Goal: Information Seeking & Learning: Learn about a topic

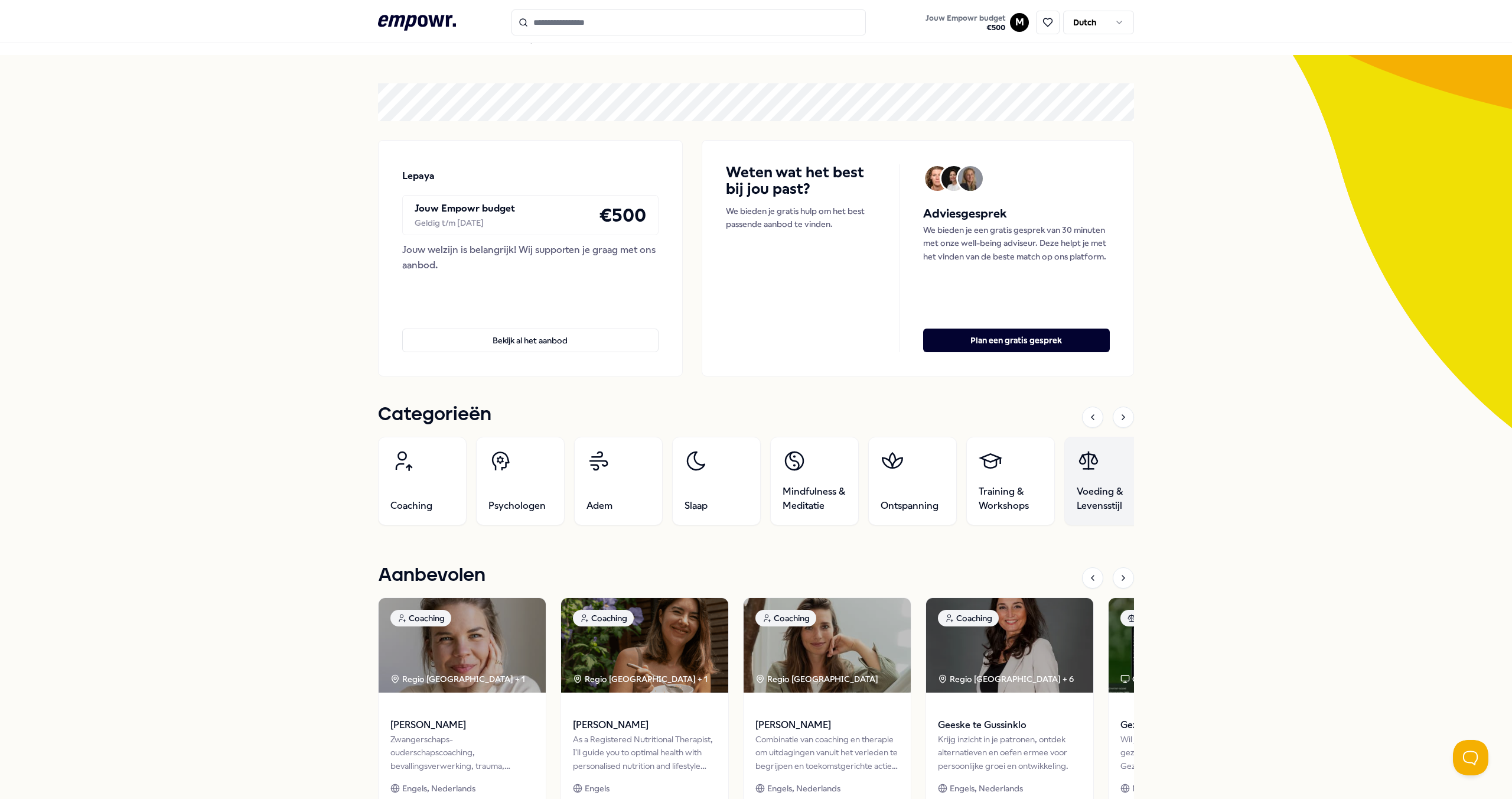
scroll to position [21, 0]
click at [1123, 417] on icon at bounding box center [1124, 417] width 9 height 9
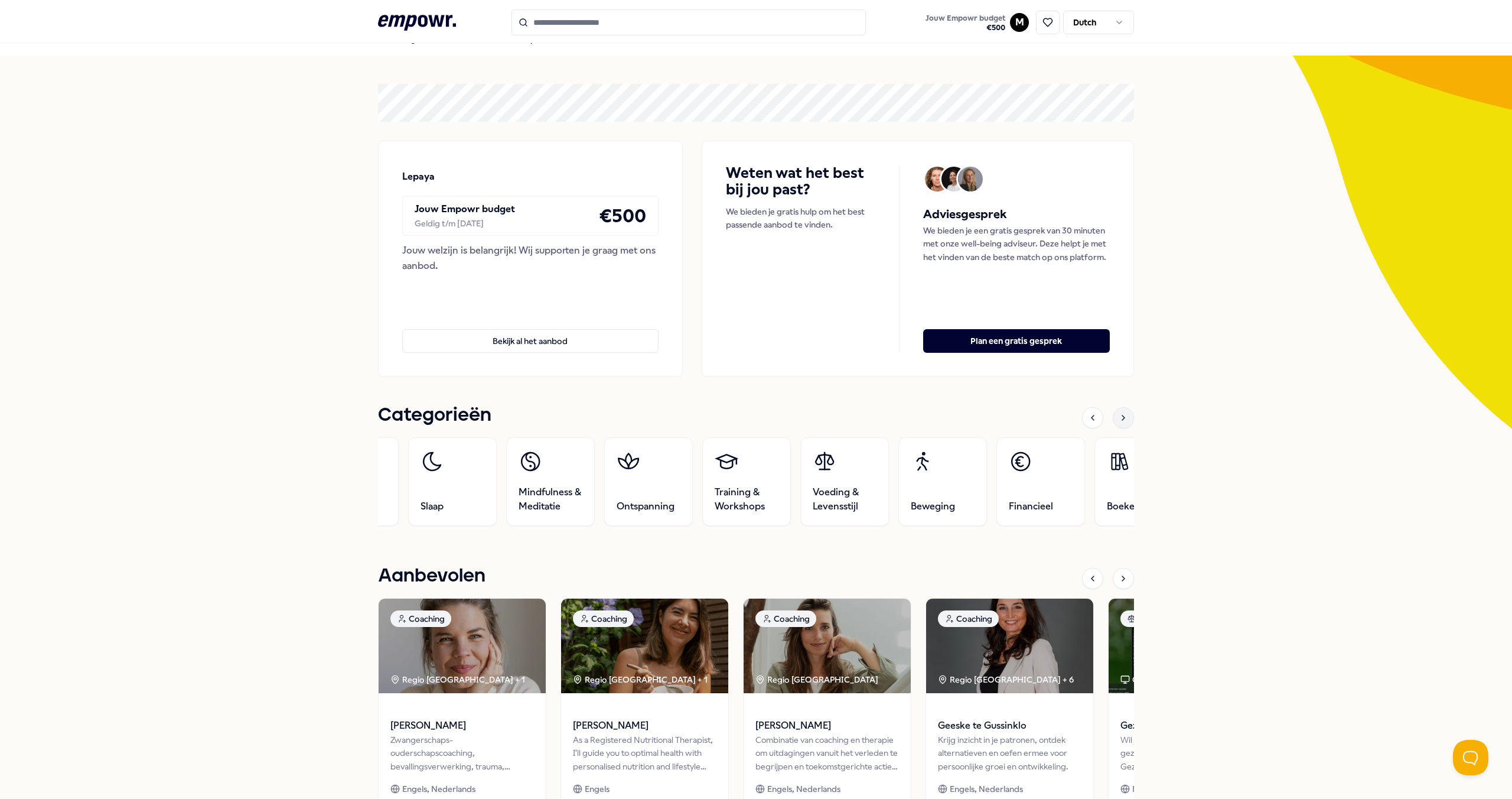
click at [1123, 417] on icon at bounding box center [1124, 417] width 9 height 9
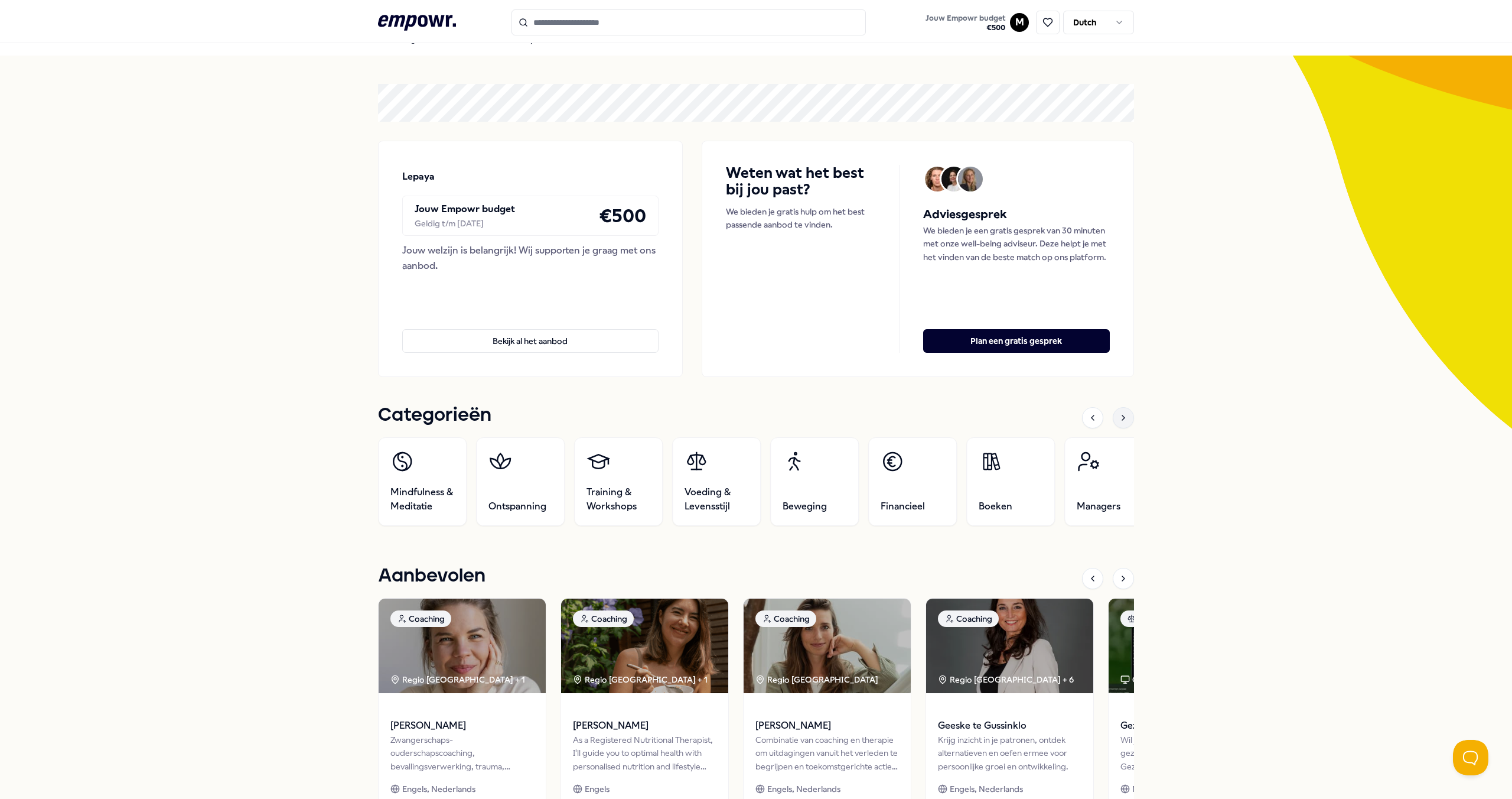
click at [1123, 417] on icon at bounding box center [1124, 417] width 9 height 9
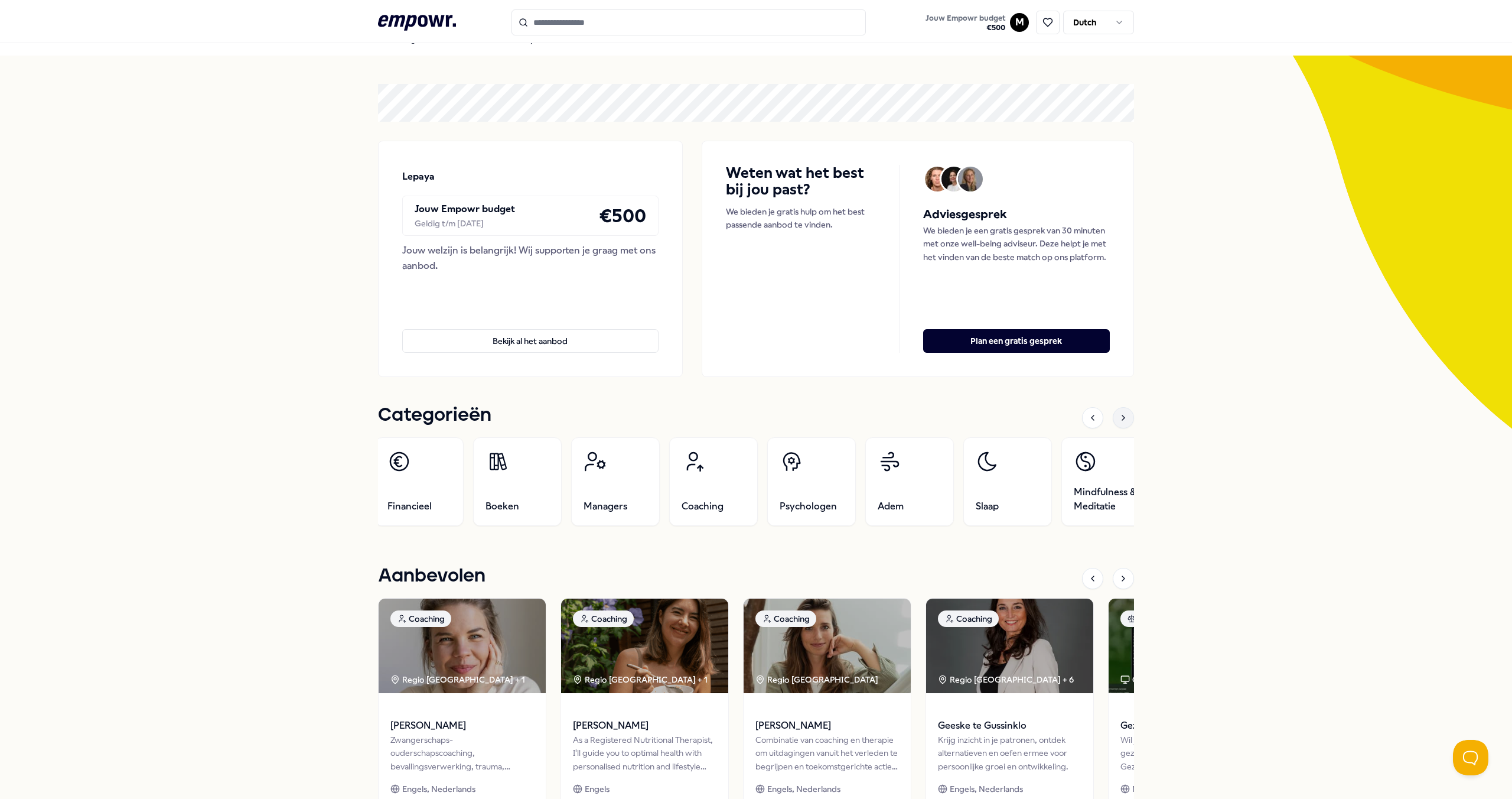
click at [1123, 417] on icon at bounding box center [1124, 417] width 9 height 9
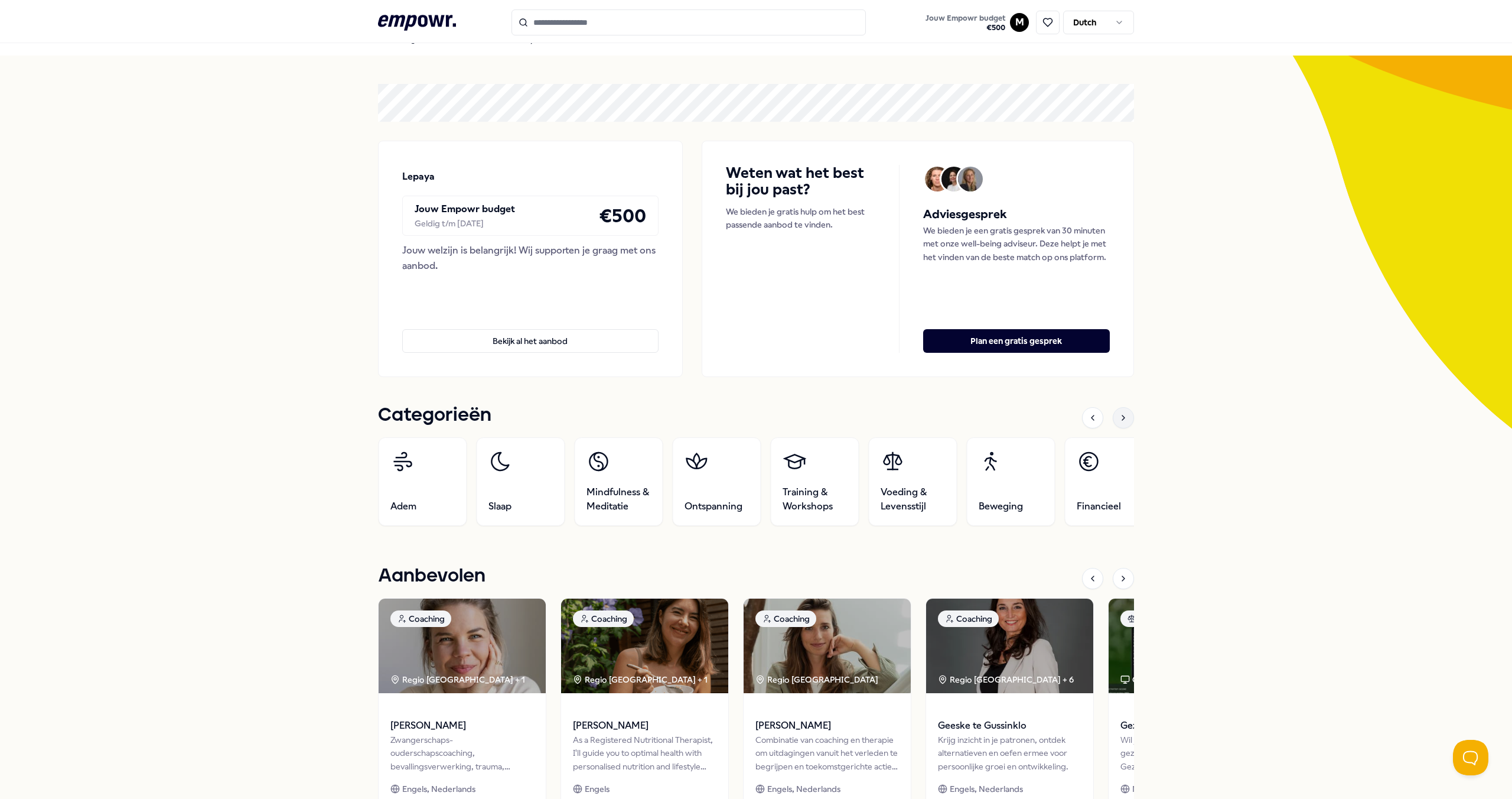
click at [1123, 417] on icon at bounding box center [1124, 417] width 9 height 9
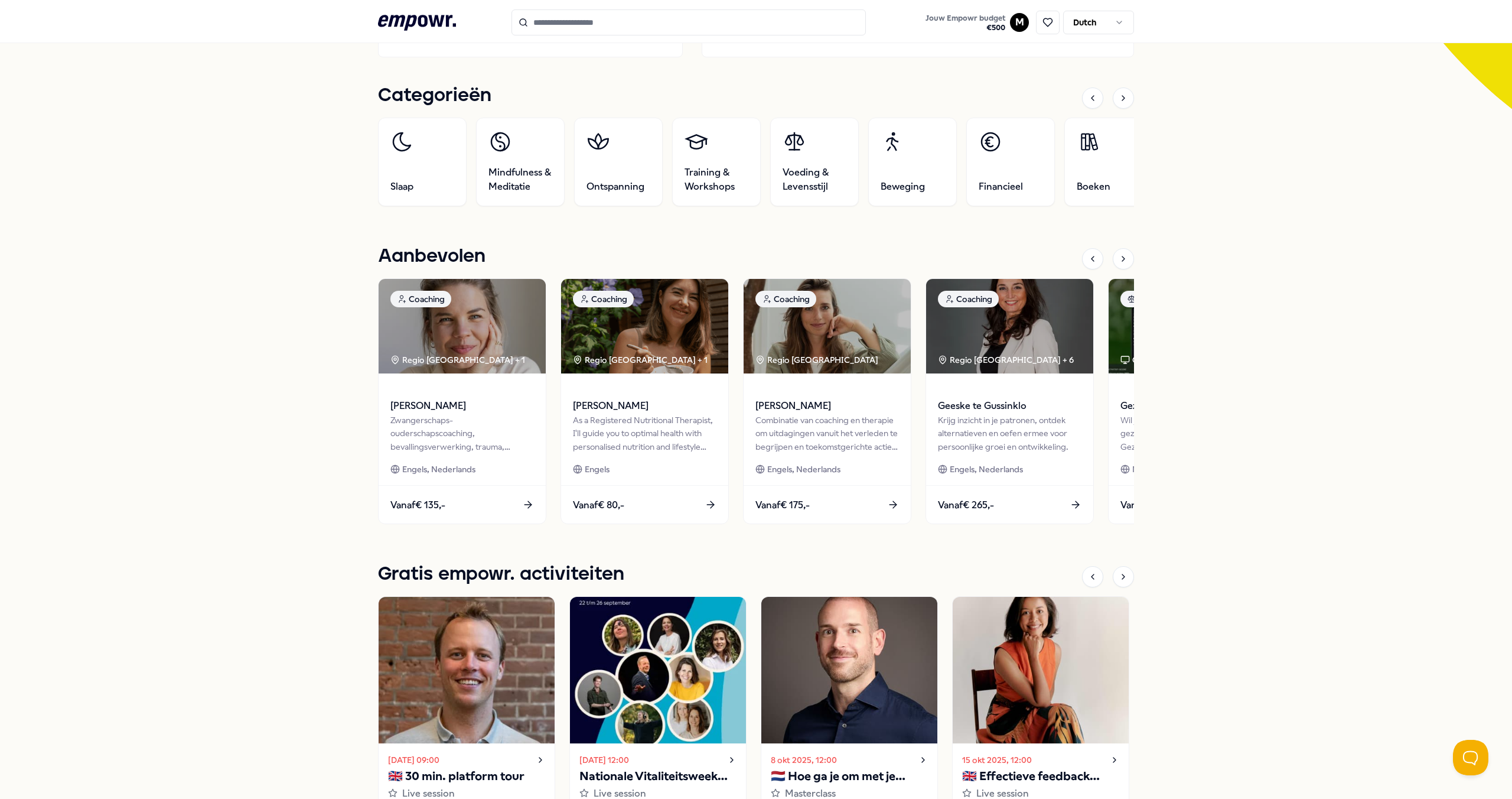
scroll to position [334, 0]
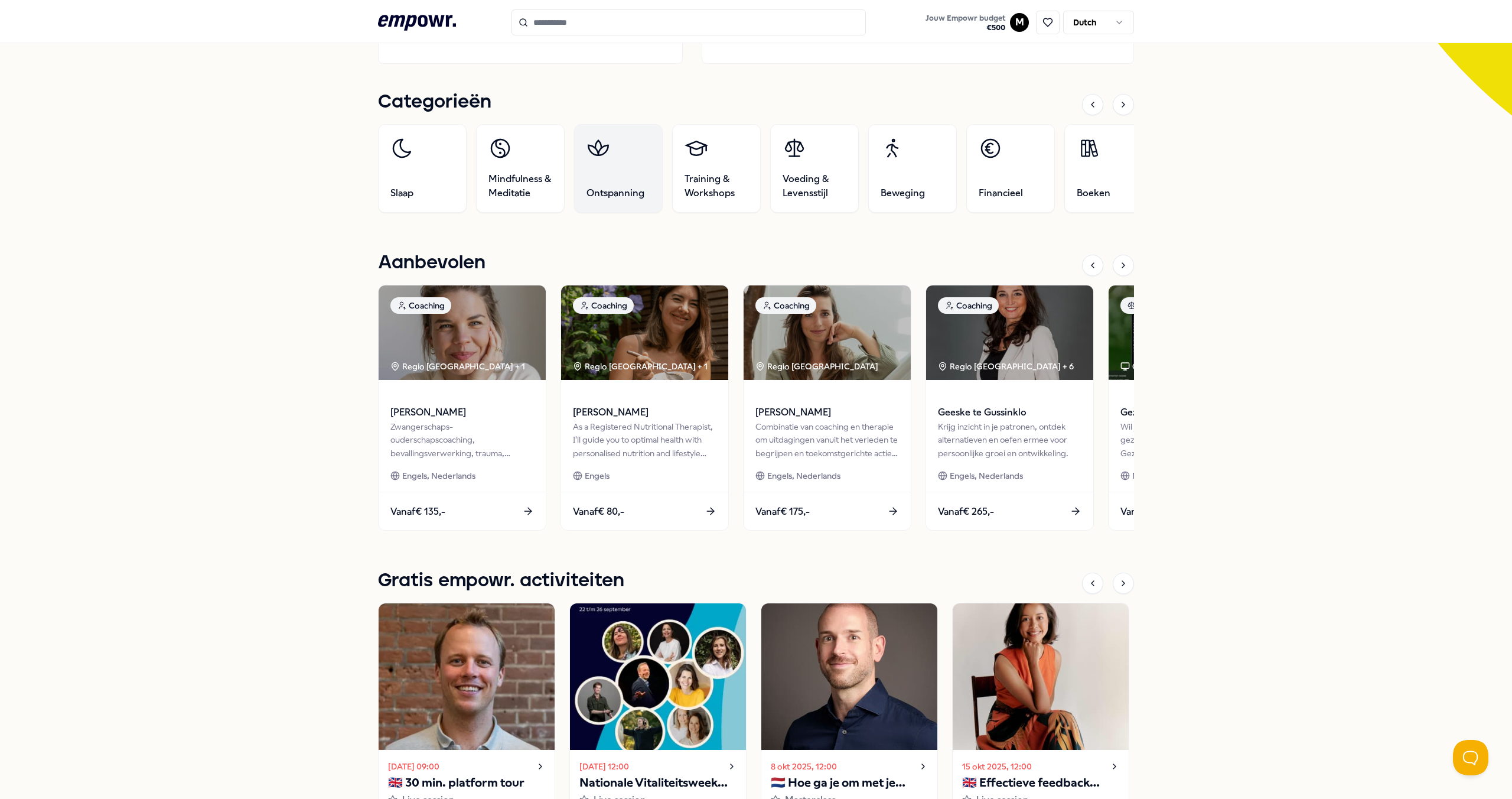
click at [627, 155] on link "Ontspanning" at bounding box center [618, 168] width 88 height 88
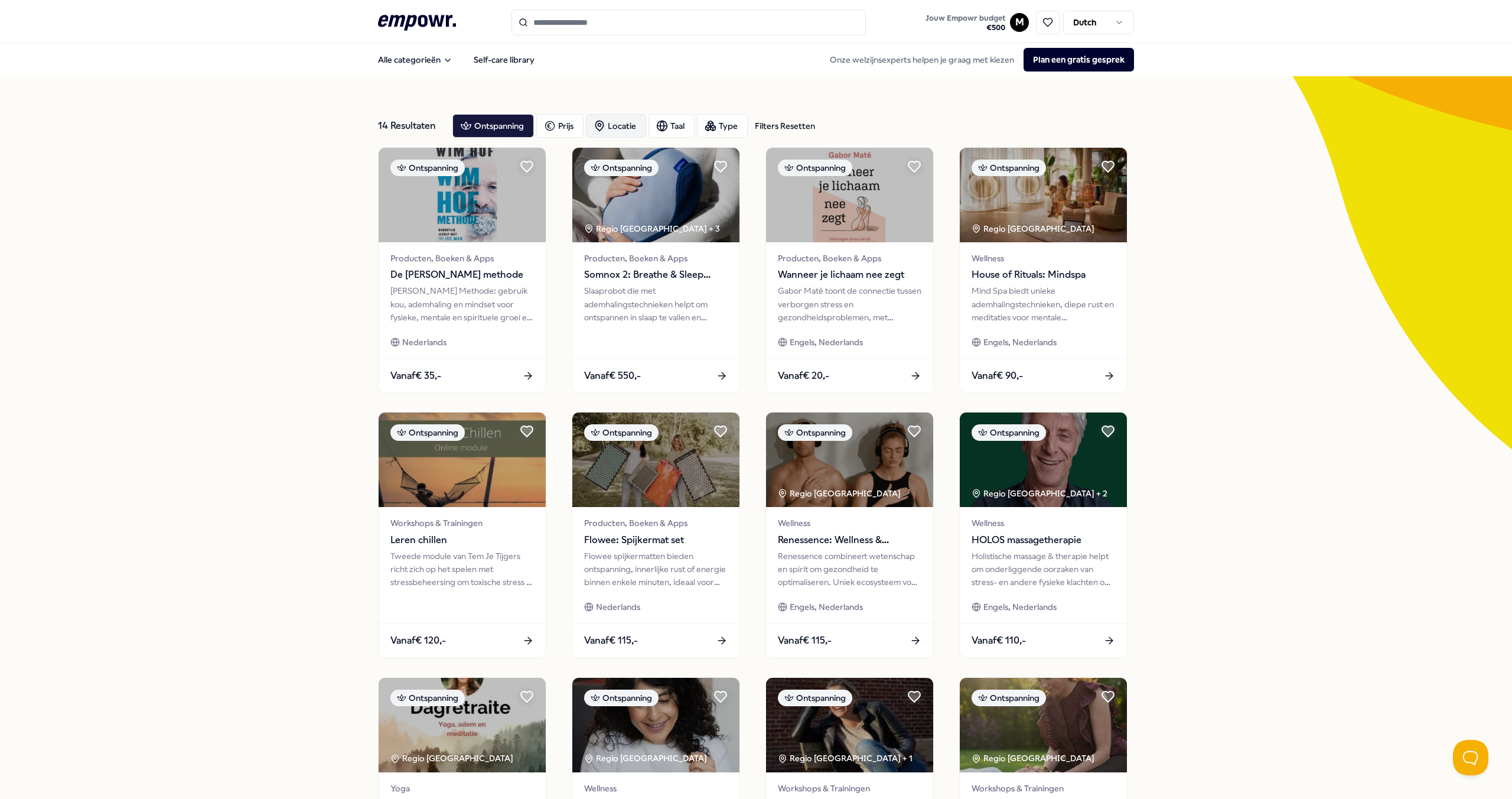
click at [600, 130] on icon "button" at bounding box center [599, 126] width 11 height 11
click at [705, 191] on div "Op locatie ( 9 )" at bounding box center [669, 184] width 144 height 13
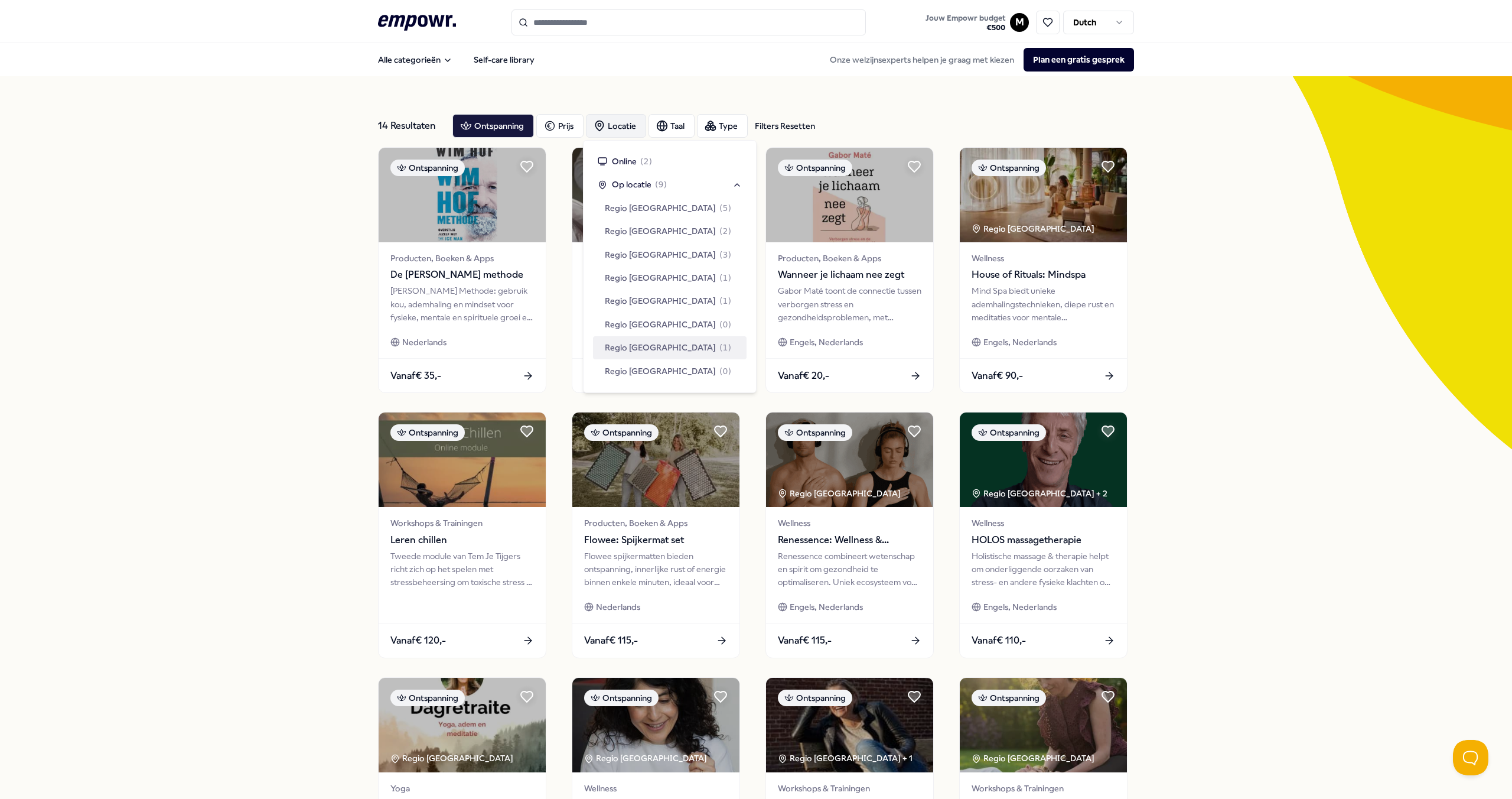
click at [700, 339] on div "Regio [GEOGRAPHIC_DATA] ( 1 )" at bounding box center [669, 347] width 153 height 22
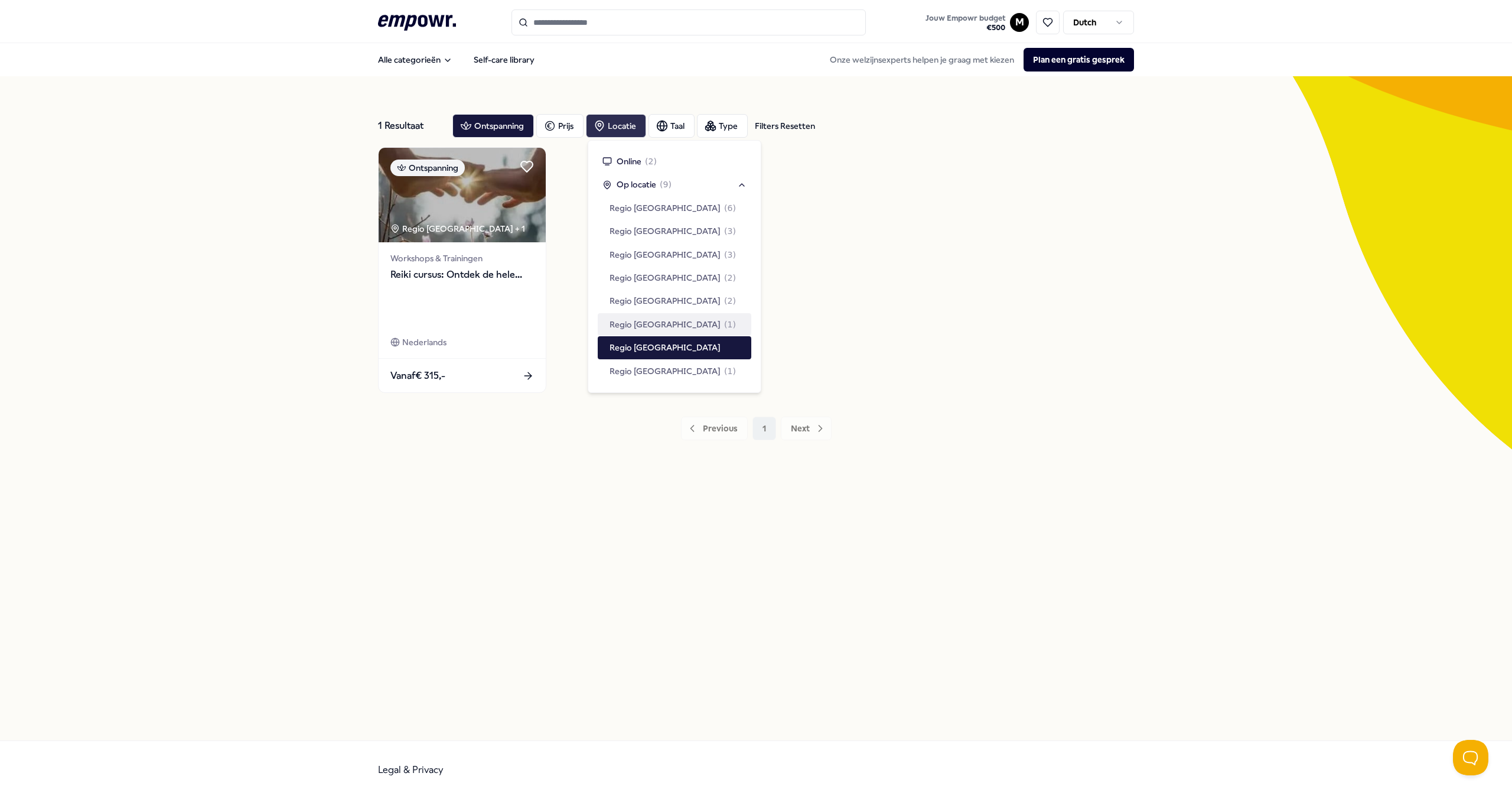
click at [918, 317] on div "Ontspanning [GEOGRAPHIC_DATA] + 1 Workshops & Trainingen Reiki cursus: Ontdek d…" at bounding box center [756, 270] width 756 height 246
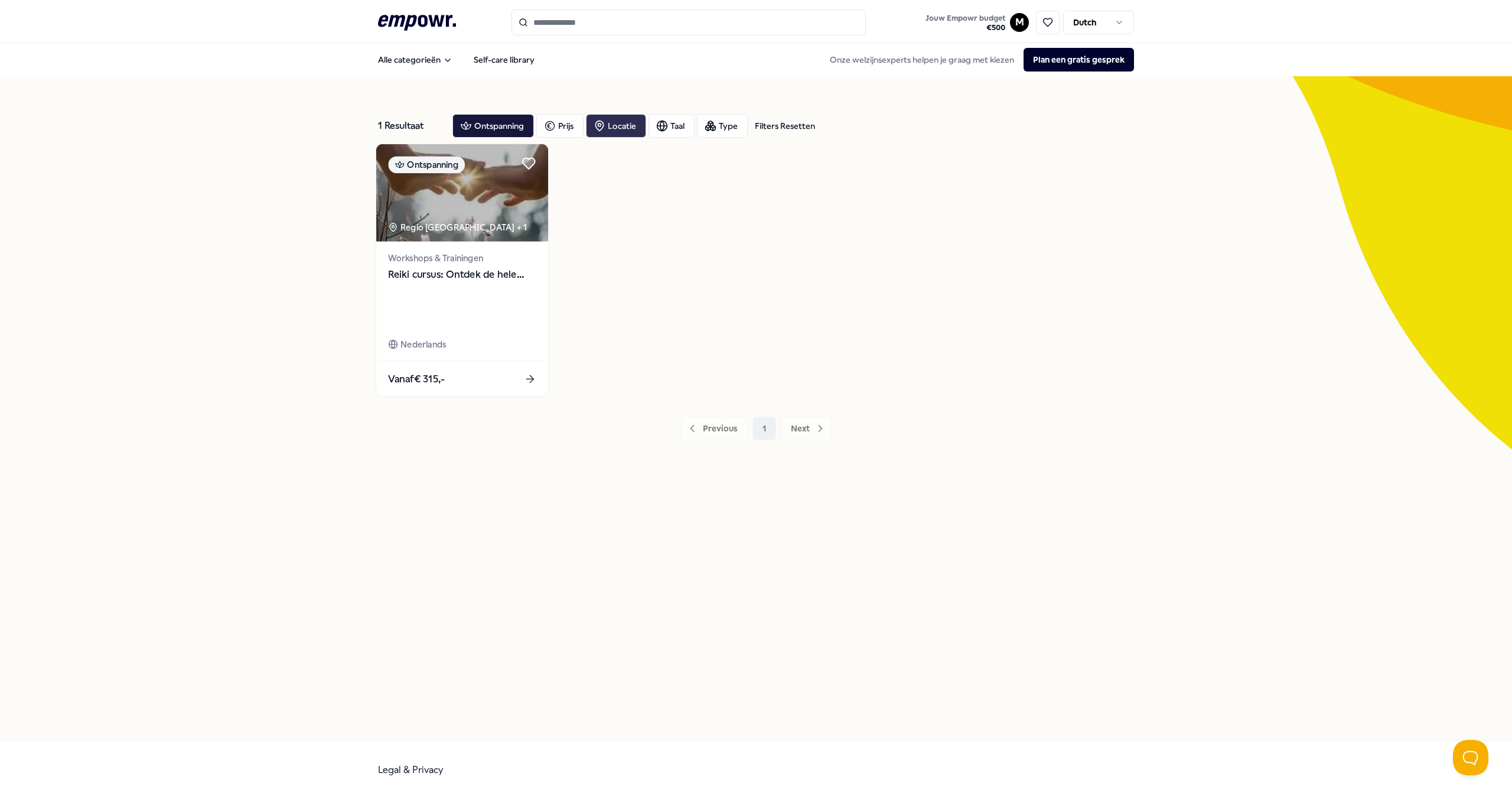
click at [434, 272] on span "Reiki cursus: Ontdek de hele kracht van [PERSON_NAME]" at bounding box center [462, 274] width 148 height 16
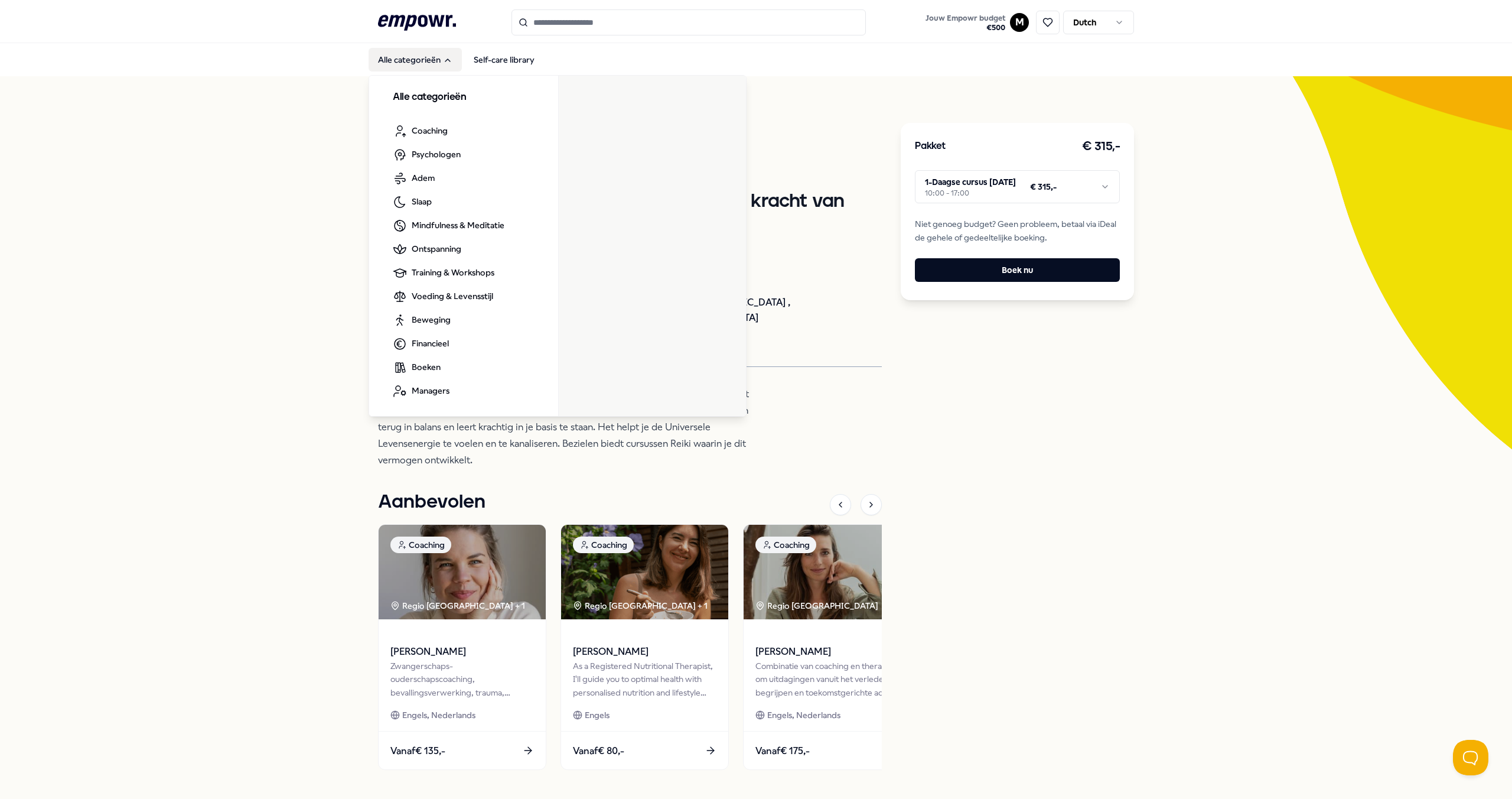
click at [422, 57] on button "Alle categorieën" at bounding box center [415, 59] width 93 height 24
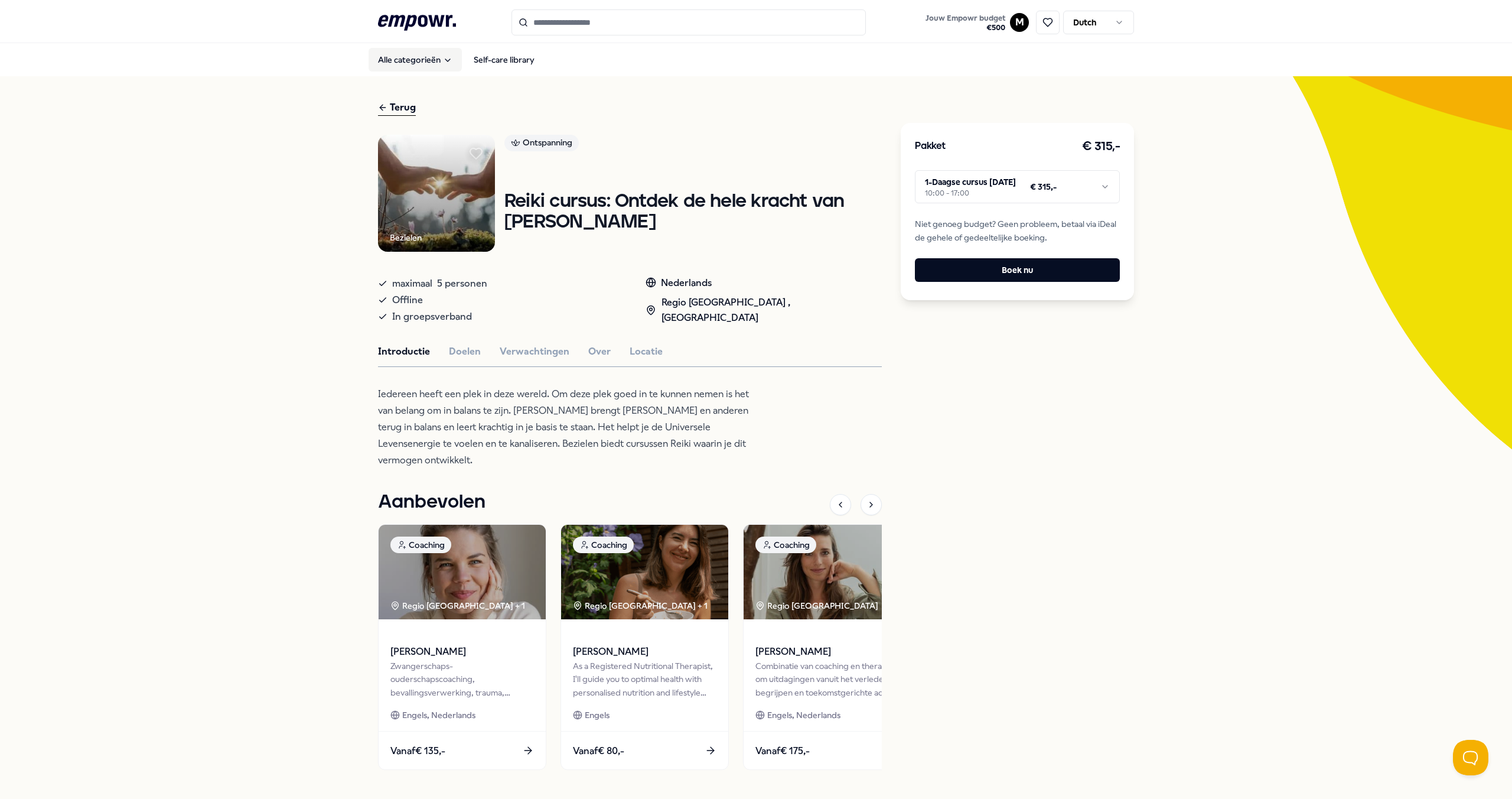
click at [422, 56] on button "Alle categorieën" at bounding box center [415, 59] width 93 height 24
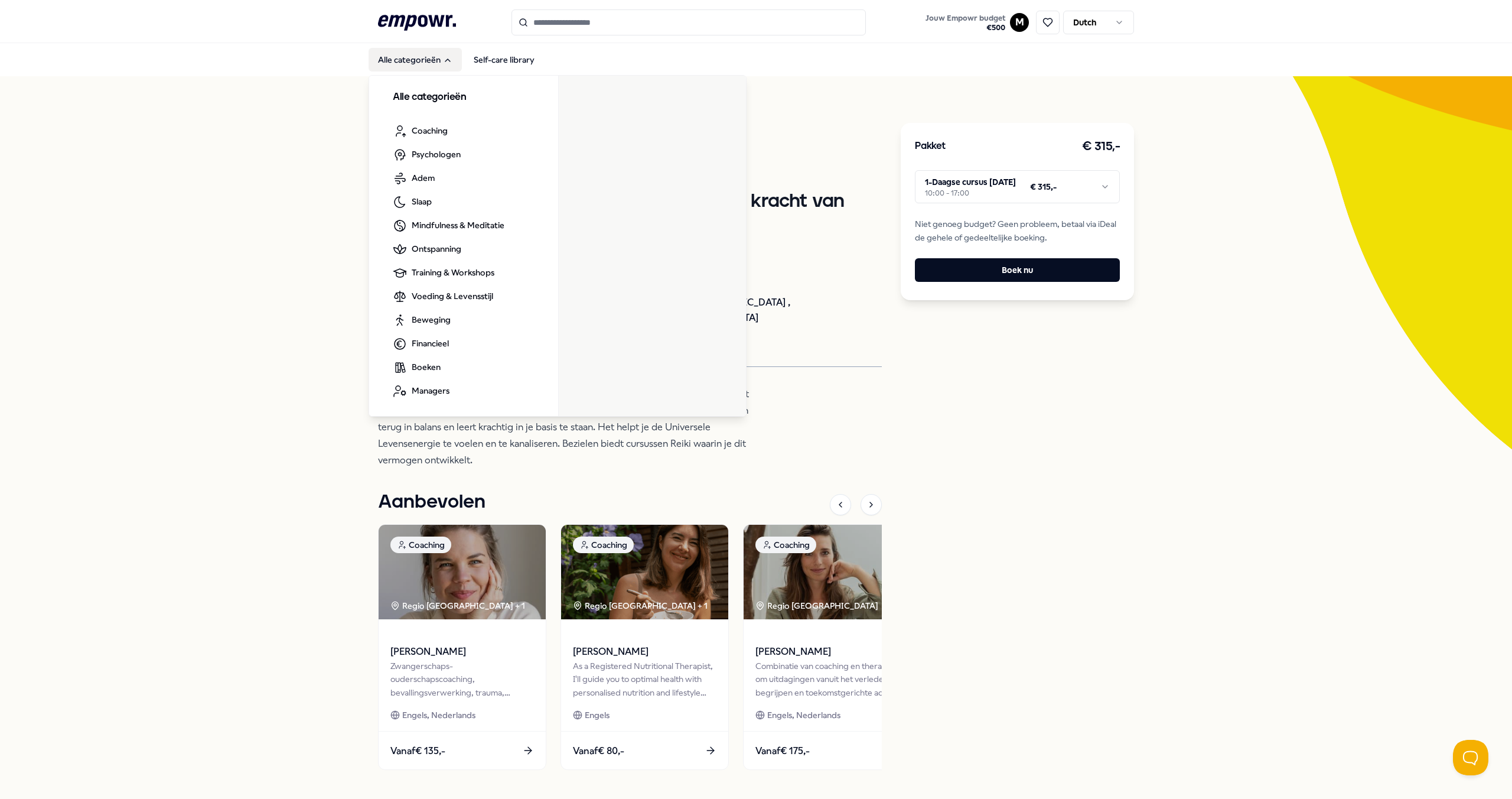
click at [443, 63] on icon "Main" at bounding box center [448, 60] width 9 height 9
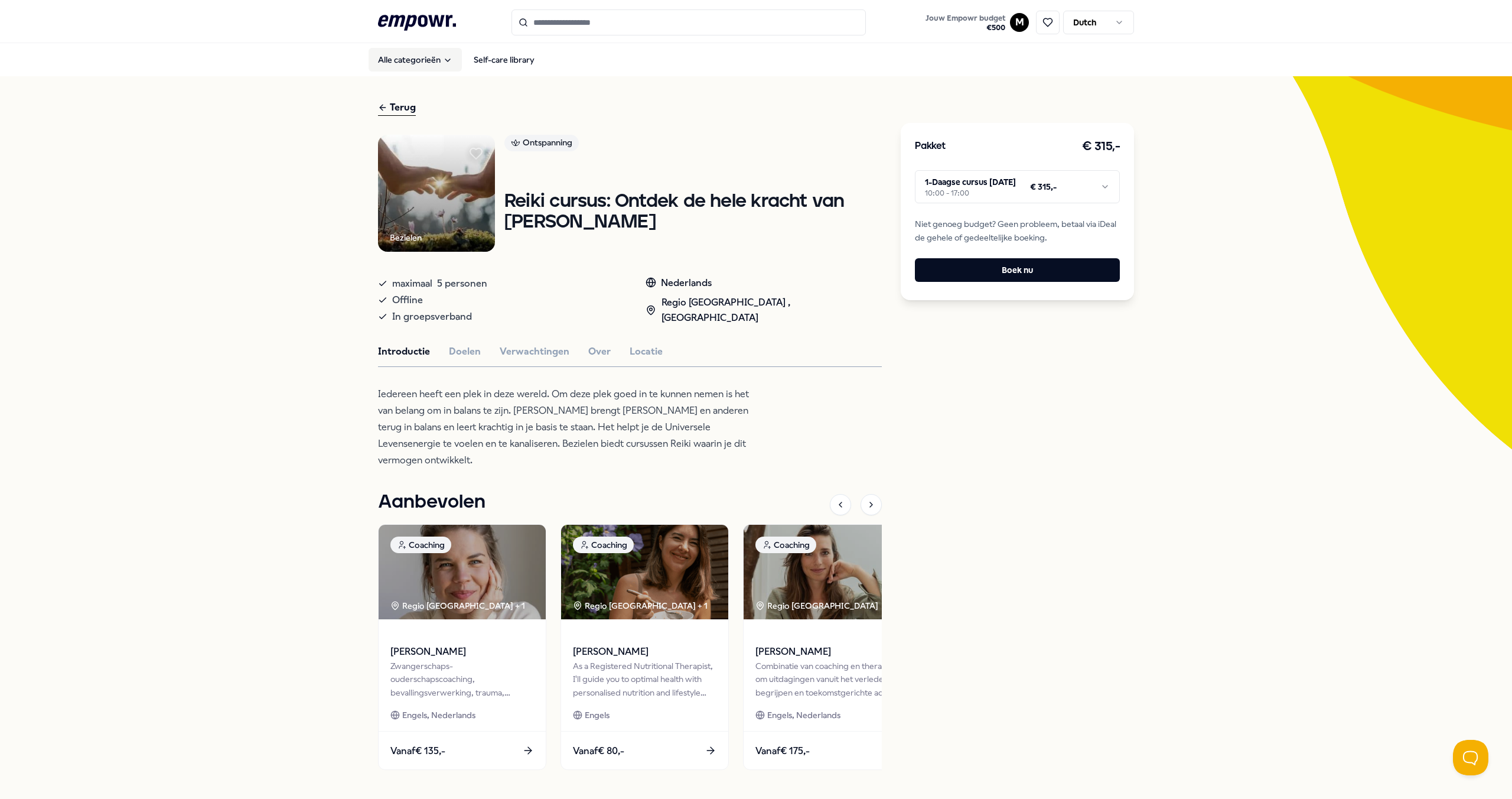
click at [443, 63] on icon "Main" at bounding box center [448, 60] width 9 height 9
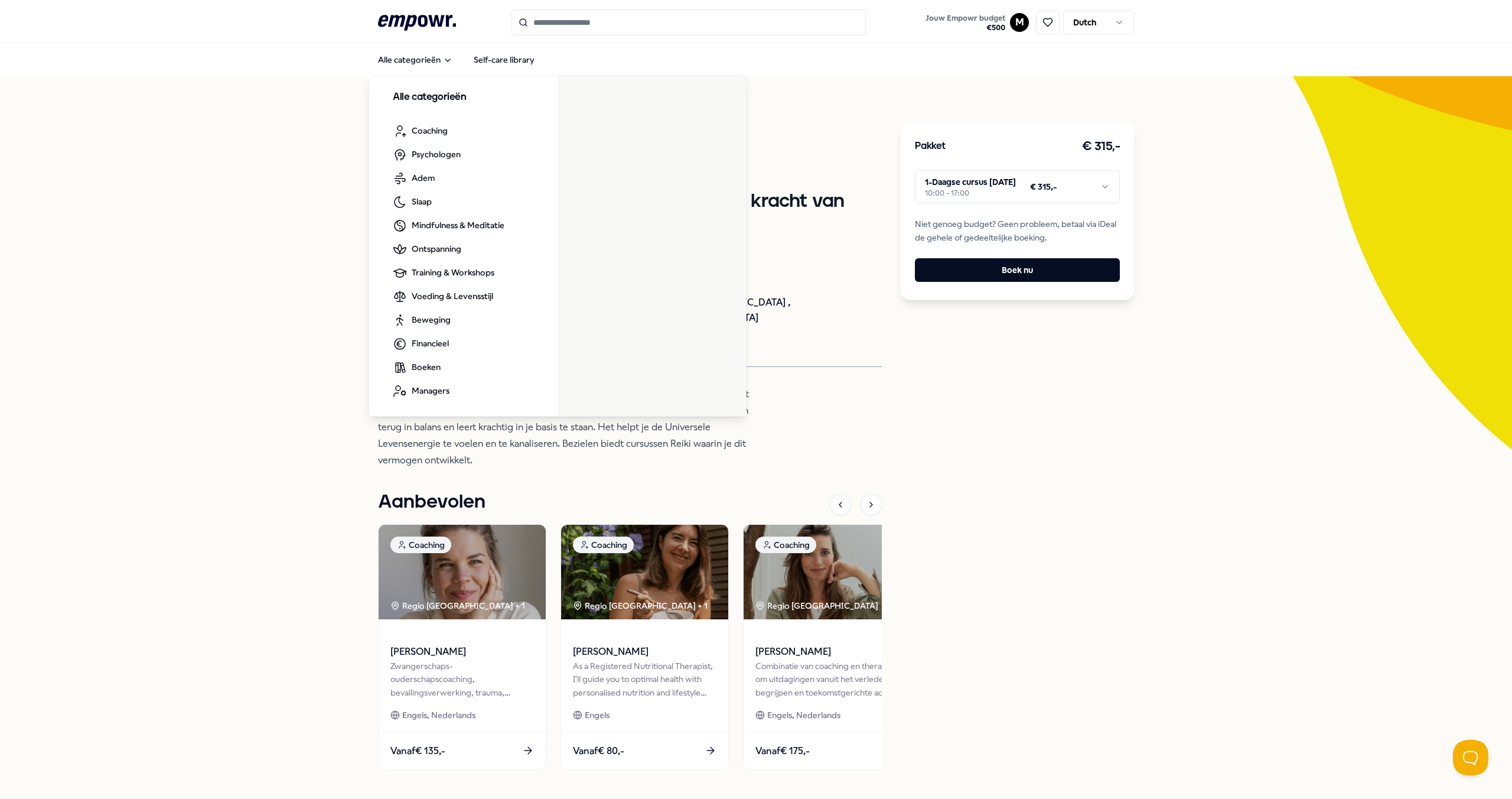
click at [424, 18] on icon ".empowr-logo_svg__cls-1{fill:#03032f}" at bounding box center [417, 22] width 78 height 22
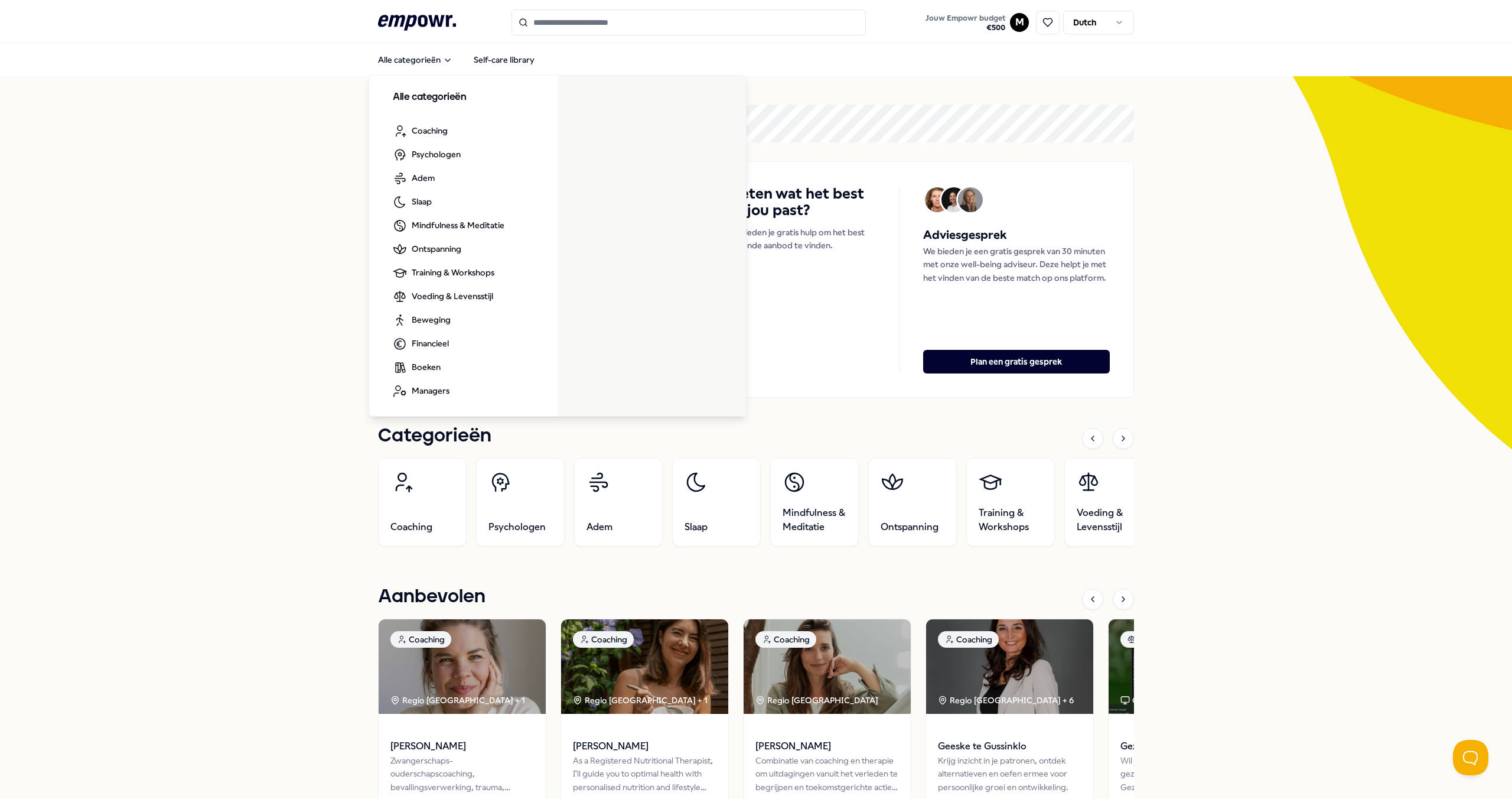
click at [1311, 275] on div "Lepaya Jouw Empowr budget Geldig t/m [DATE] € 500 Jouw welzijn is belangrijk! W…" at bounding box center [756, 786] width 1512 height 1420
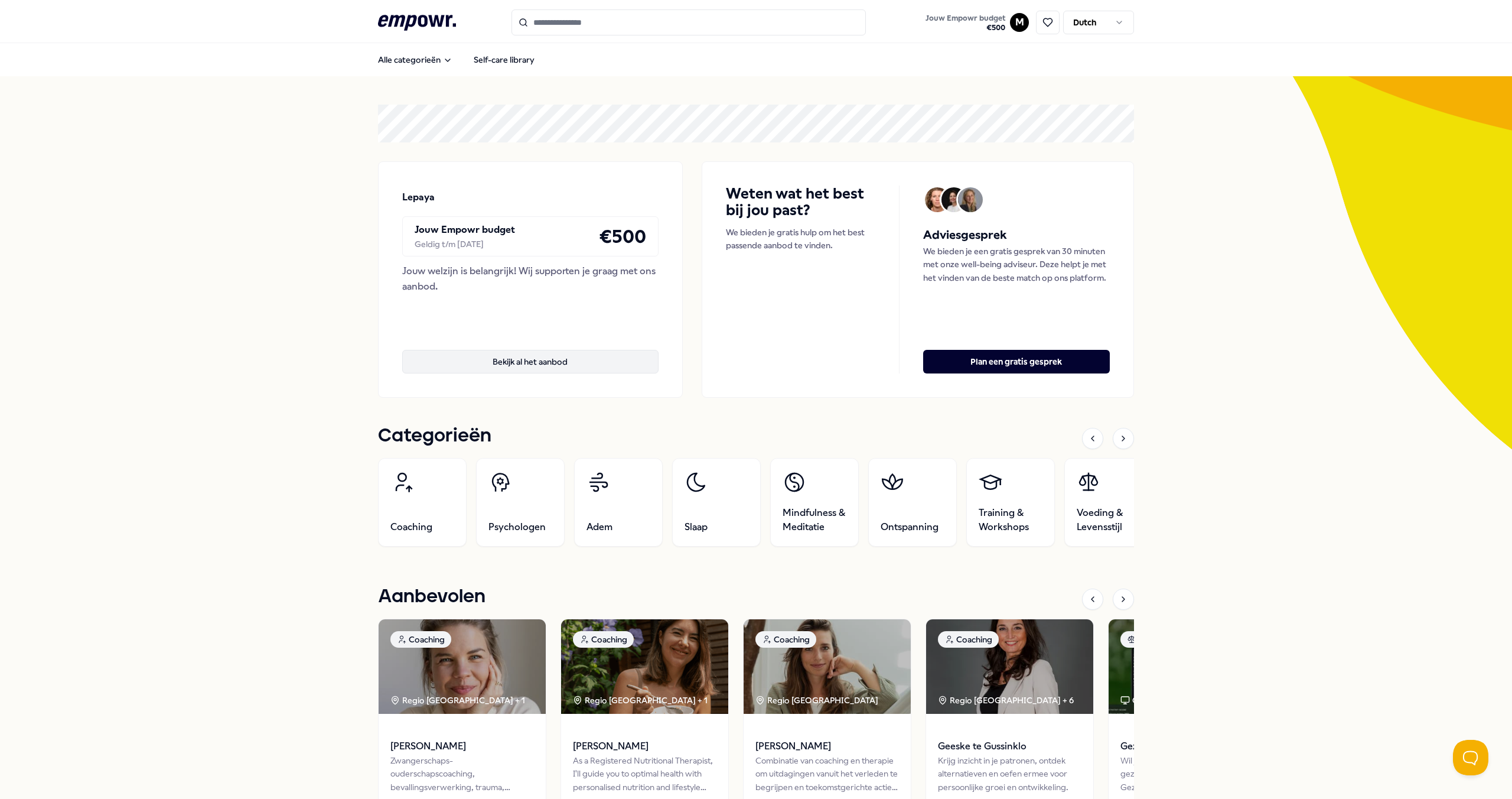
click at [577, 359] on button "Bekijk al het aanbod" at bounding box center [531, 361] width 257 height 24
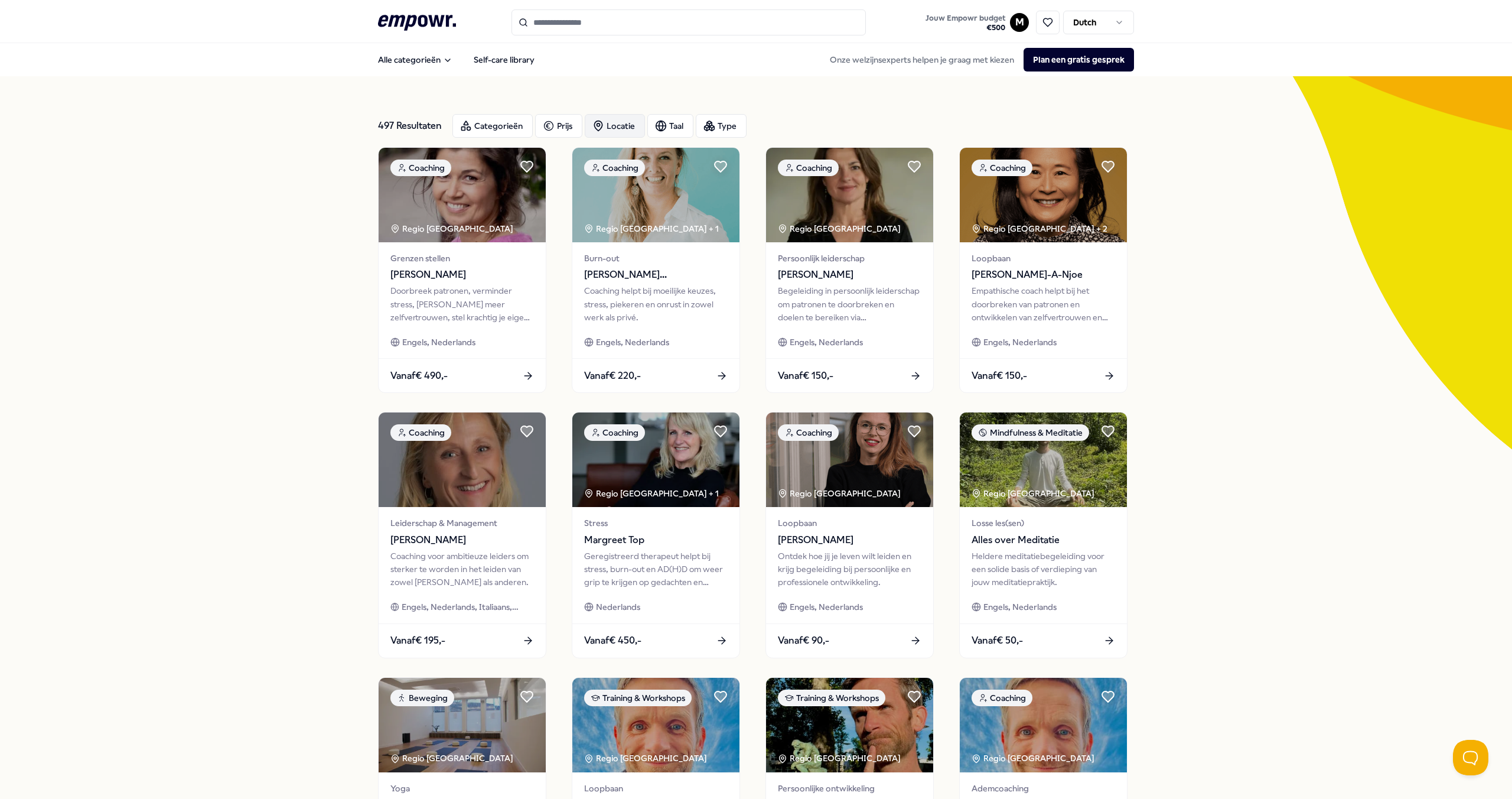
click at [604, 126] on div "Locatie" at bounding box center [615, 126] width 60 height 24
click at [659, 180] on span "( 312 )" at bounding box center [663, 184] width 22 height 13
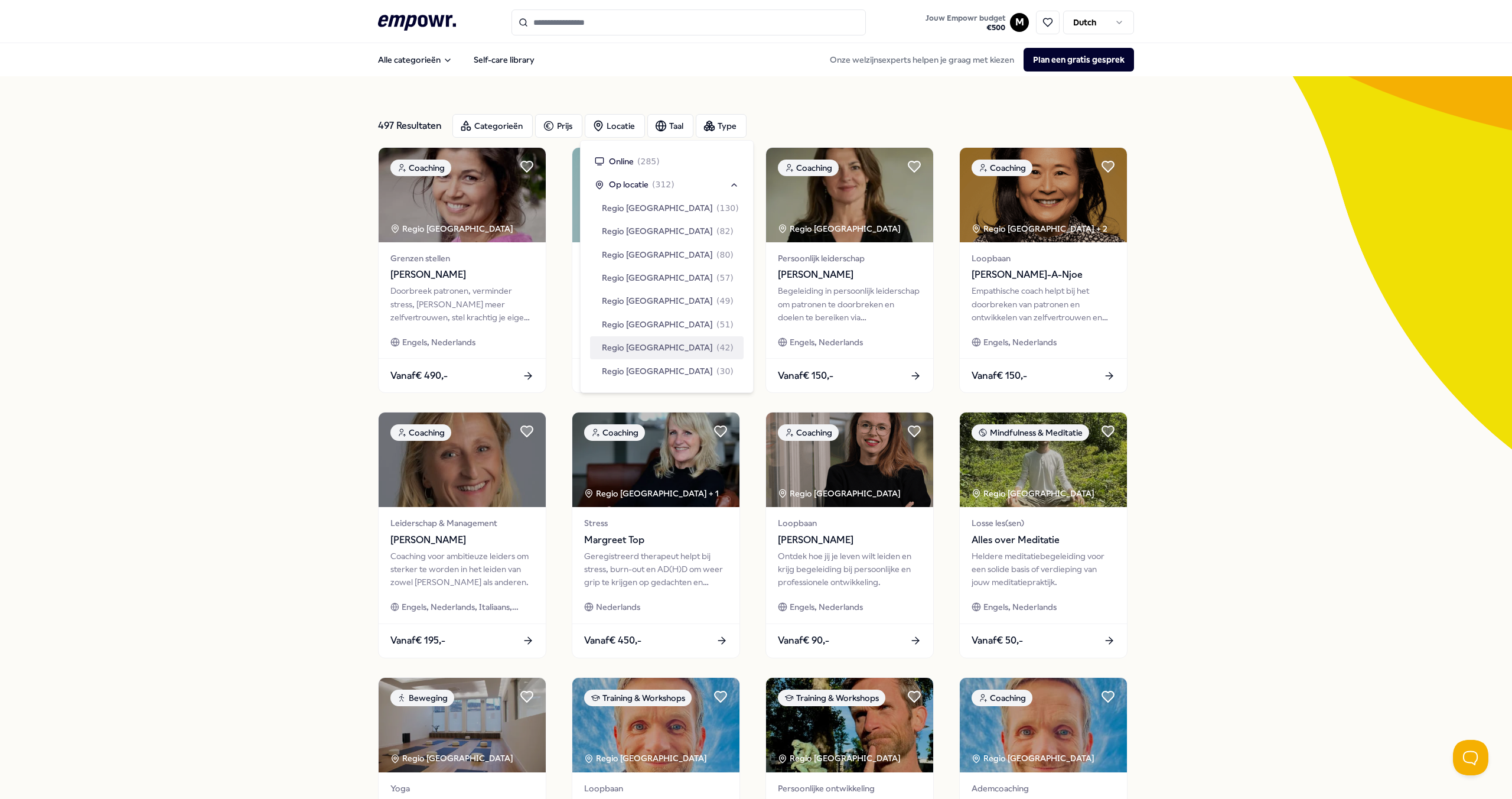
click at [702, 341] on div "Regio [GEOGRAPHIC_DATA] ( 42 )" at bounding box center [667, 347] width 153 height 22
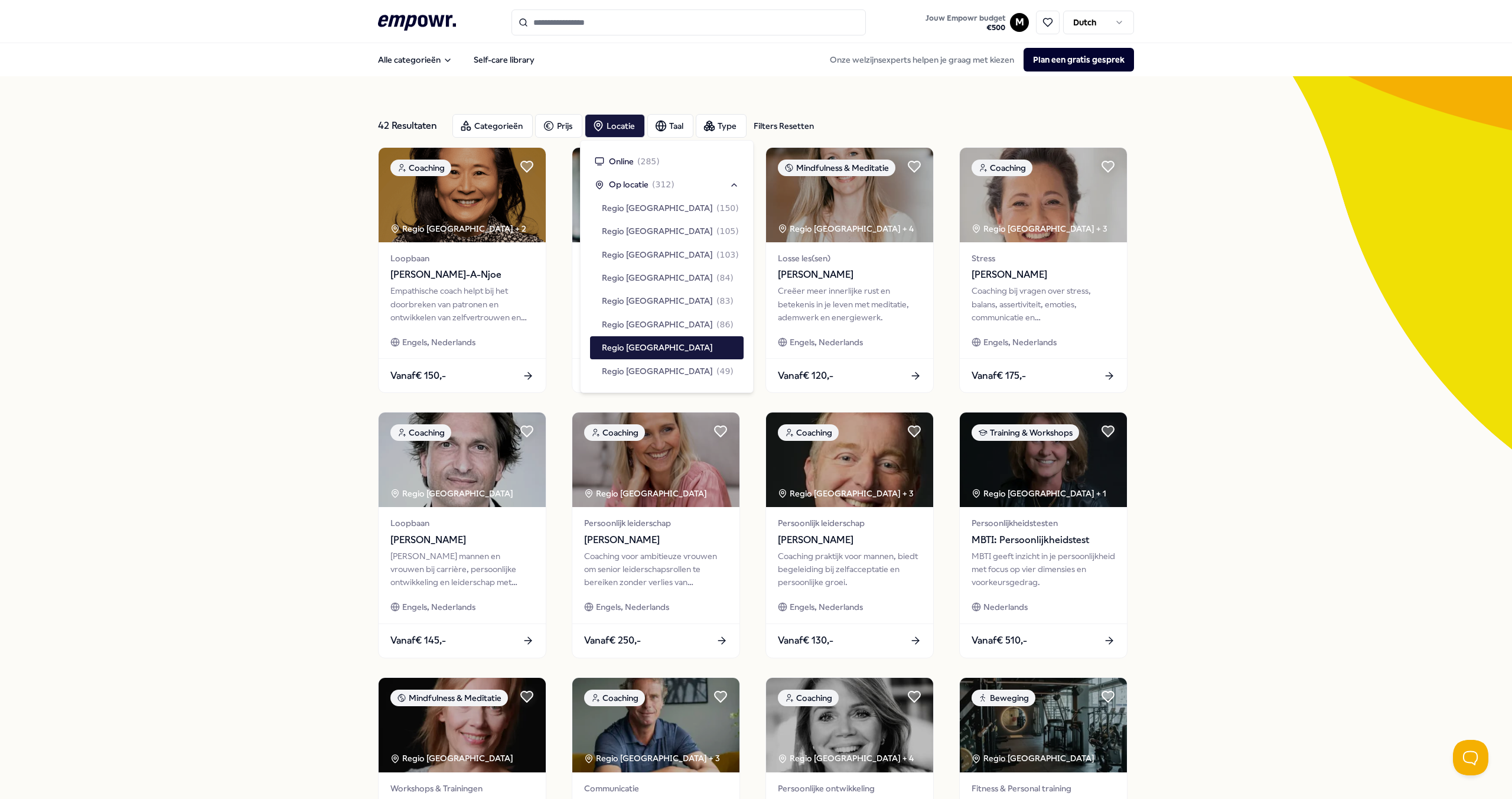
click at [1174, 316] on div "42 Resultaten Filters Resetten Categorieën Prijs Locatie Taal Type Filters Rese…" at bounding box center [756, 538] width 1512 height 923
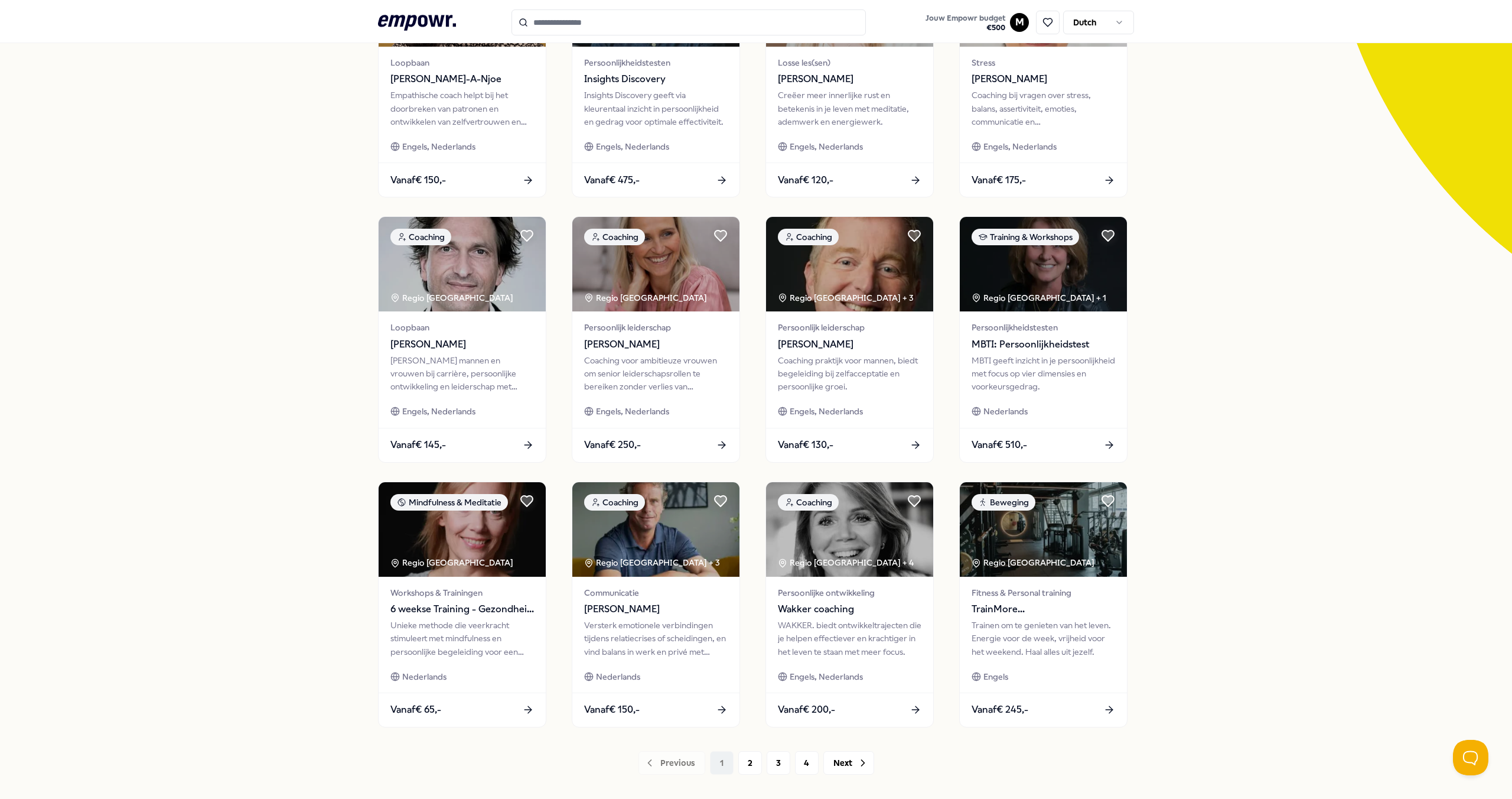
scroll to position [216, 0]
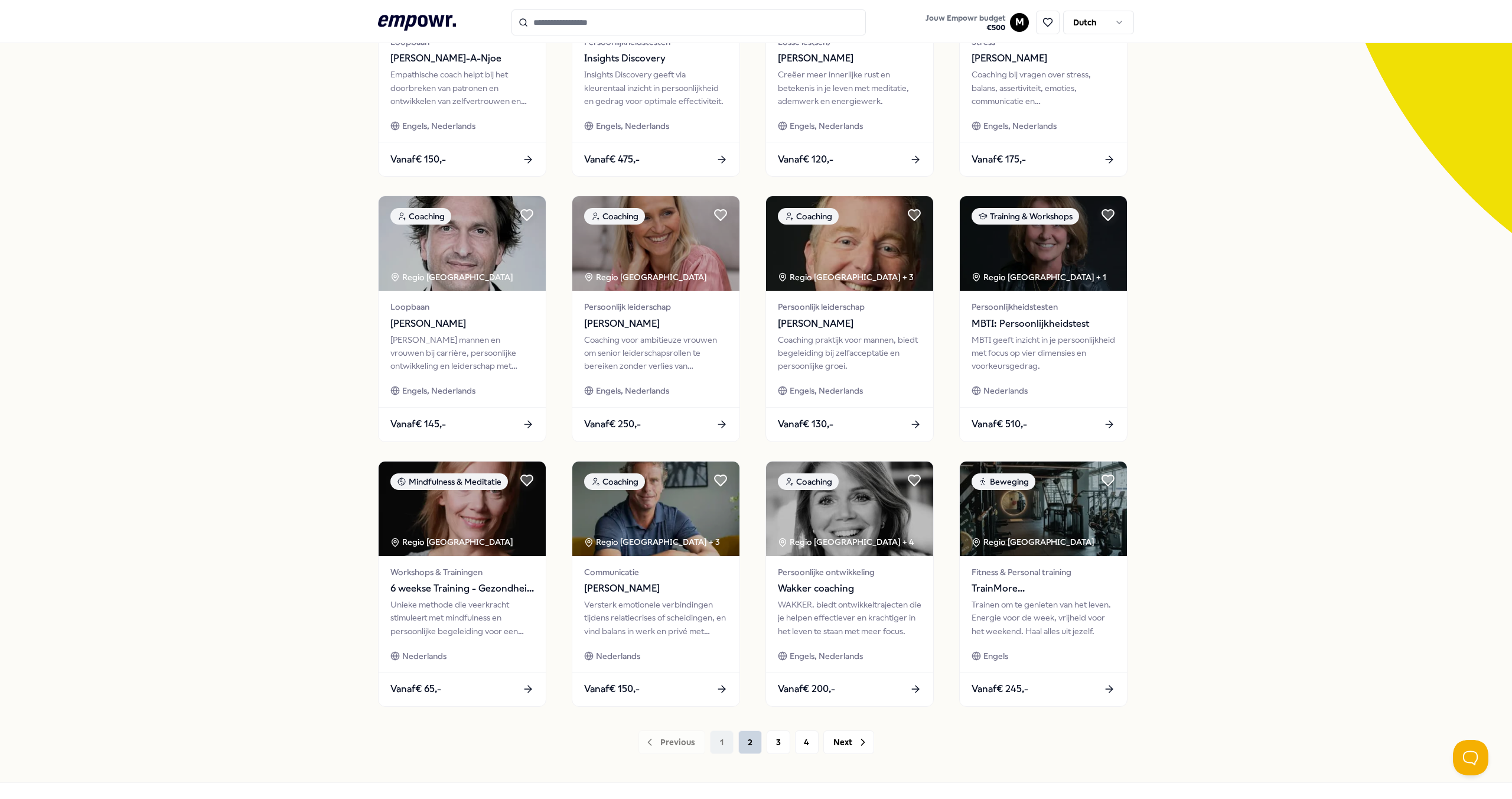
click at [743, 745] on button "2" at bounding box center [750, 742] width 24 height 24
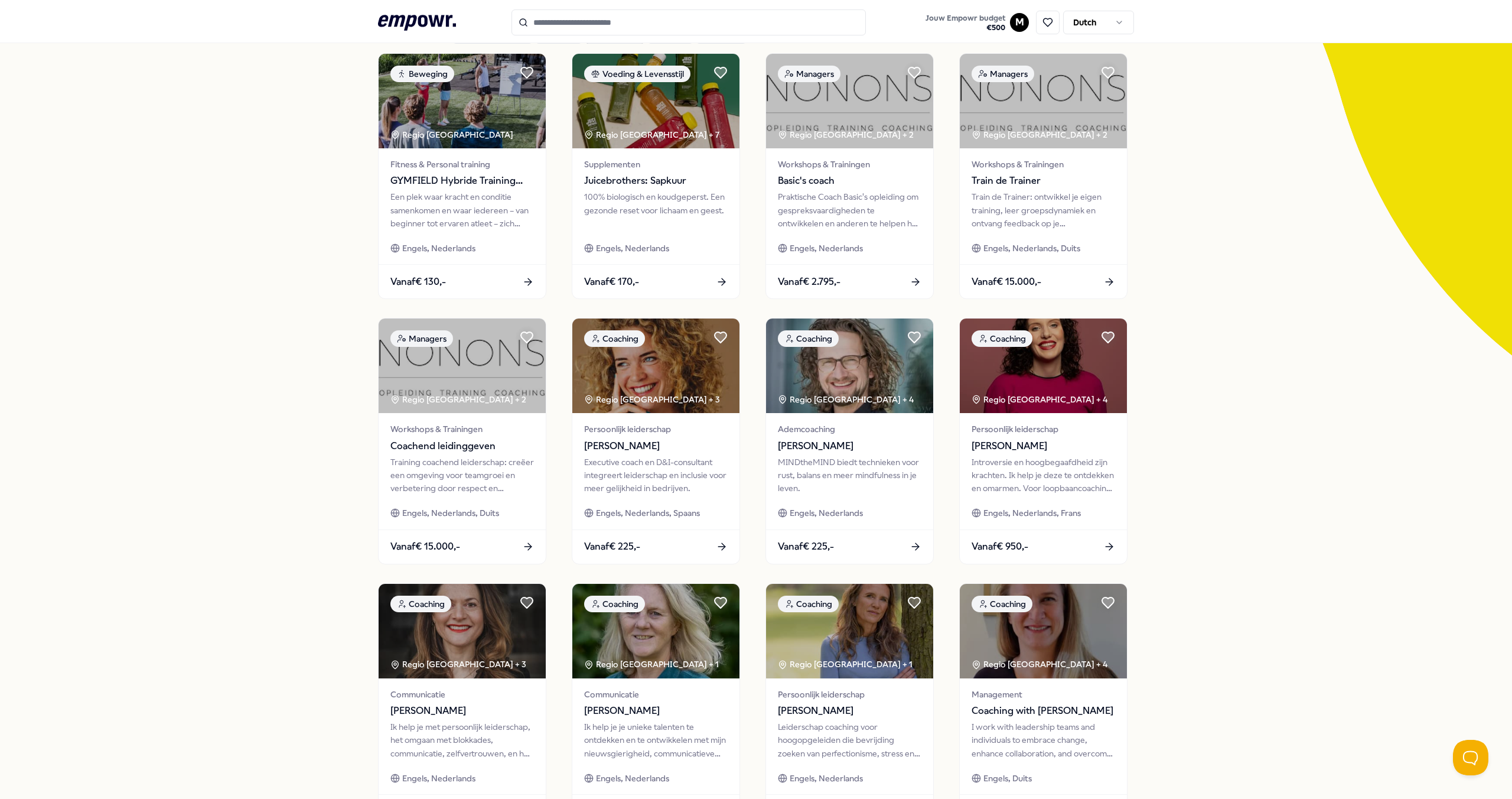
scroll to position [188, 0]
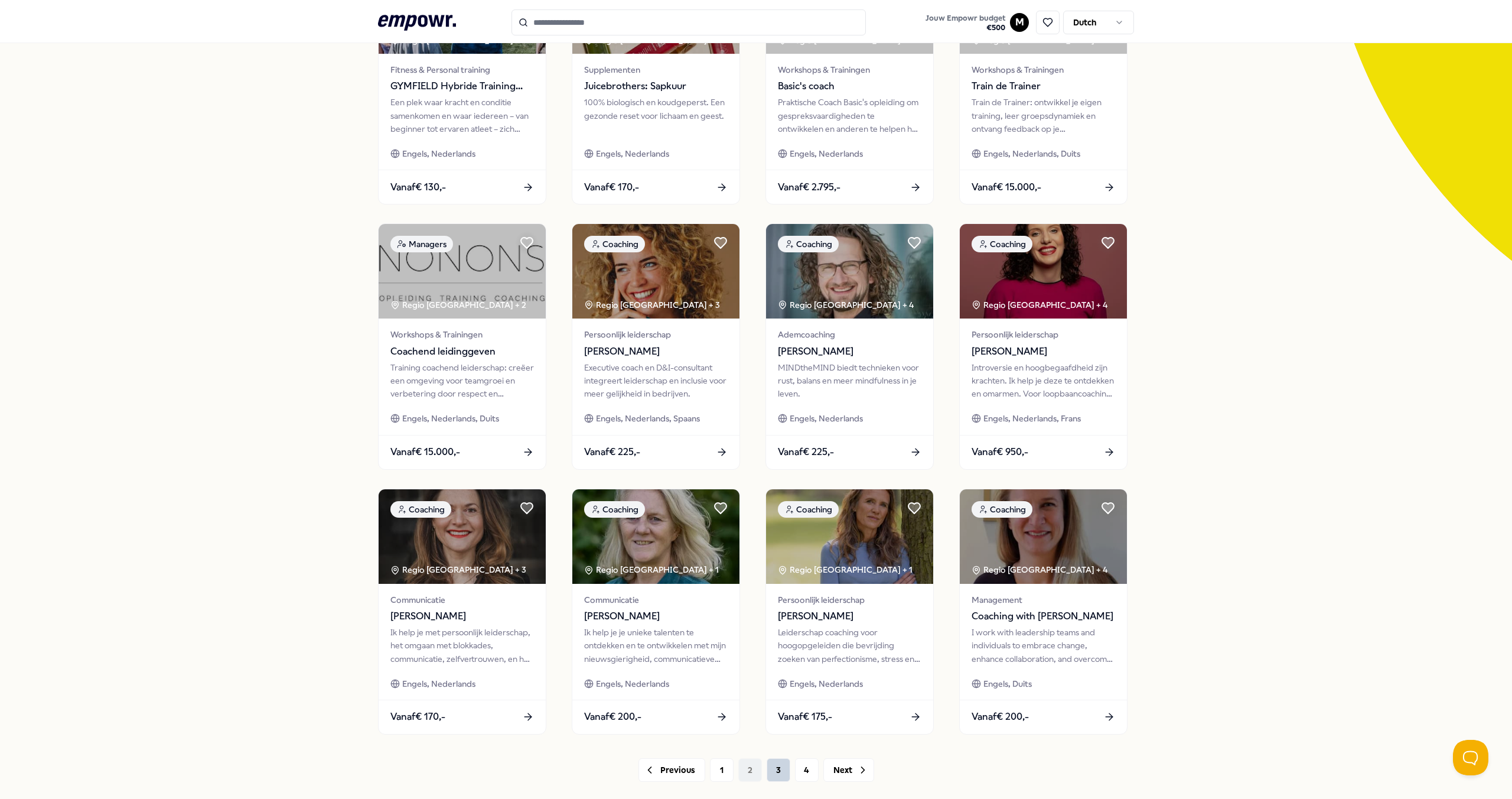
click at [781, 773] on button "3" at bounding box center [778, 769] width 24 height 24
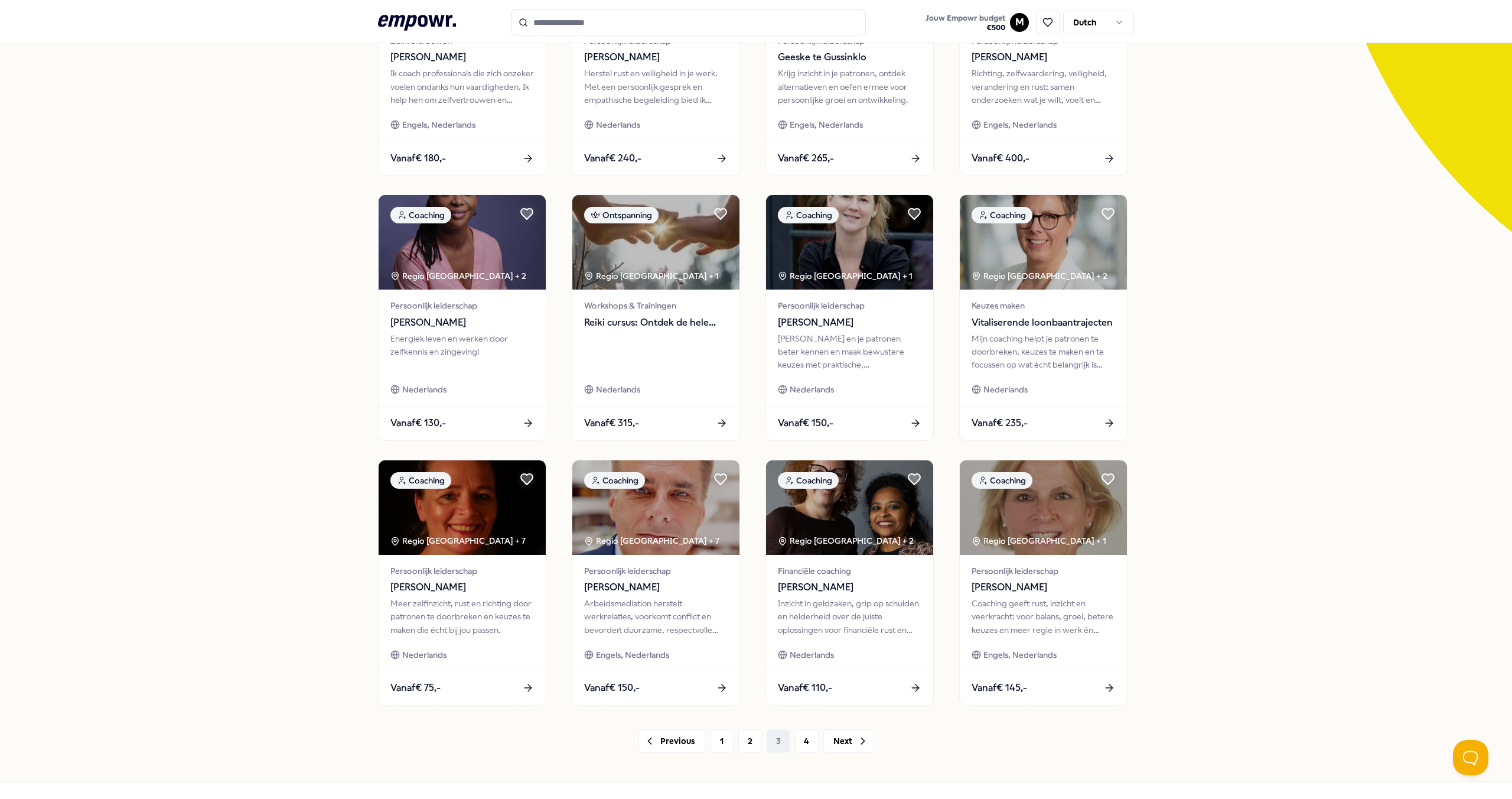
scroll to position [220, 0]
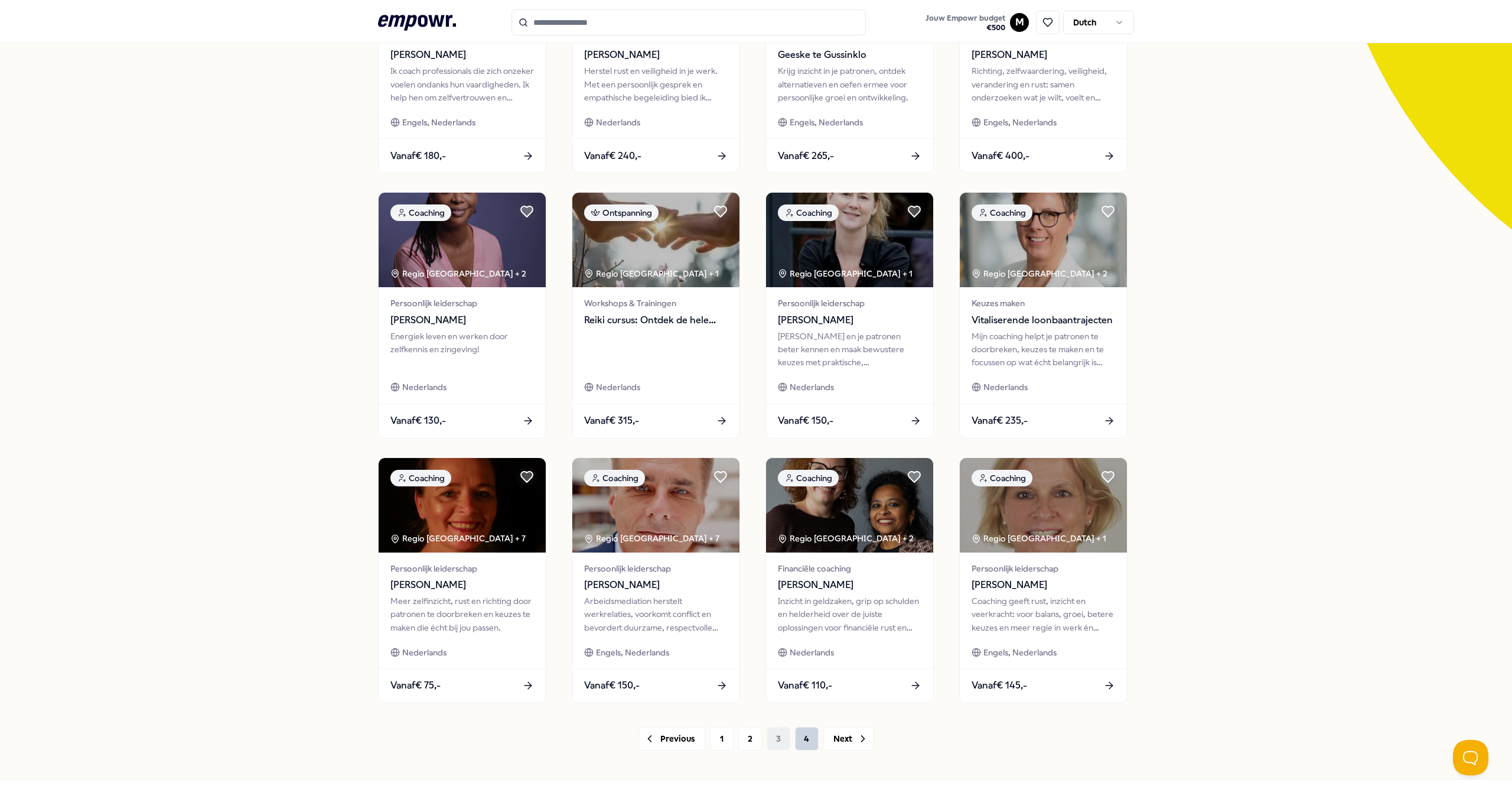
click at [804, 740] on button "4" at bounding box center [806, 738] width 24 height 24
